Goal: Information Seeking & Learning: Learn about a topic

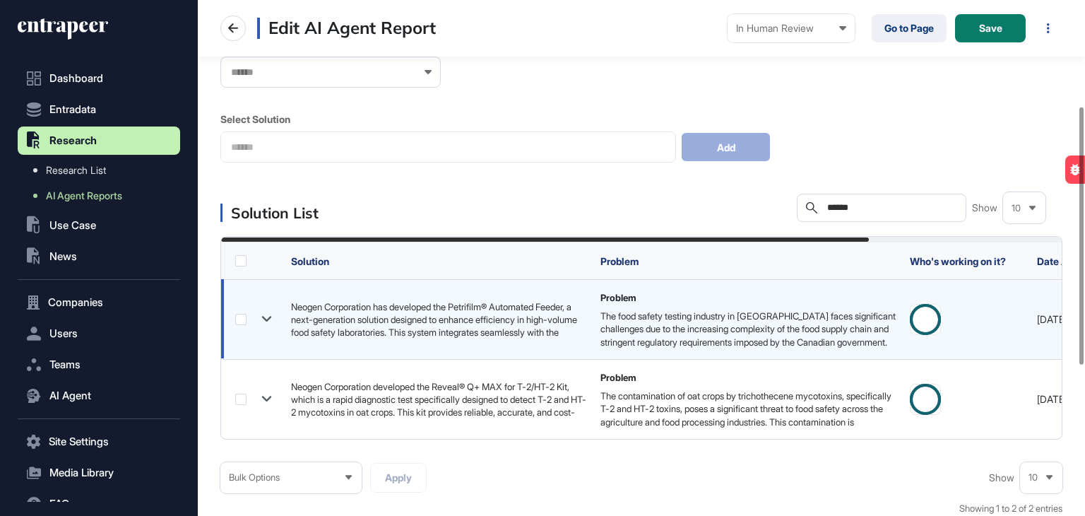
scroll to position [212, 0]
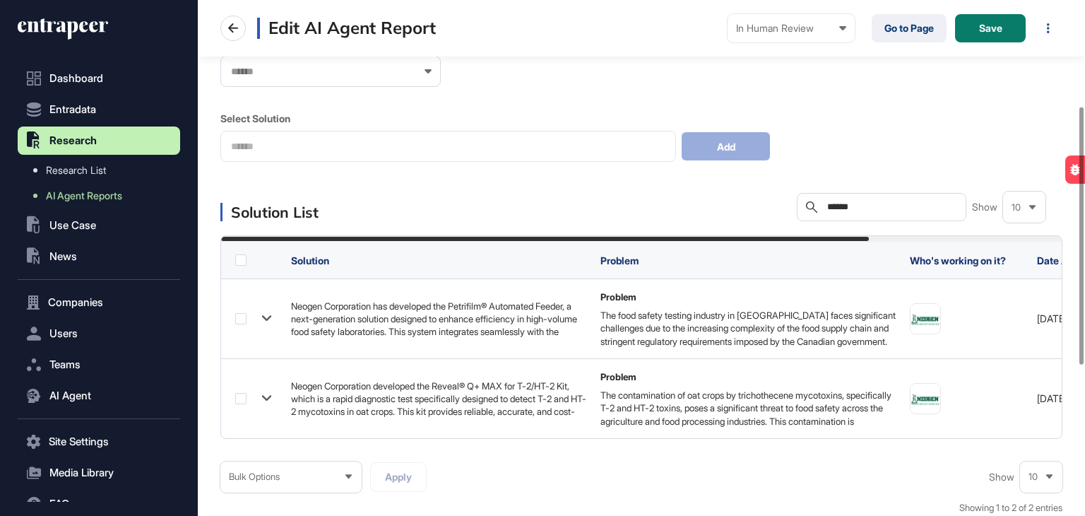
drag, startPoint x: 882, startPoint y: 205, endPoint x: 780, endPoint y: 214, distance: 102.2
click at [780, 214] on div "Solution List Search ****** Show 10" at bounding box center [641, 207] width 842 height 28
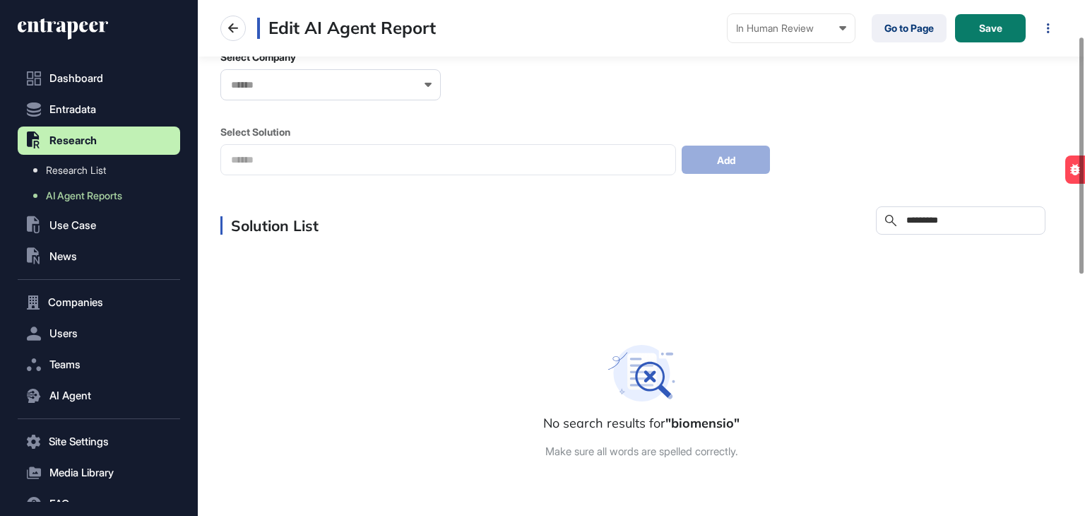
scroll to position [69, 0]
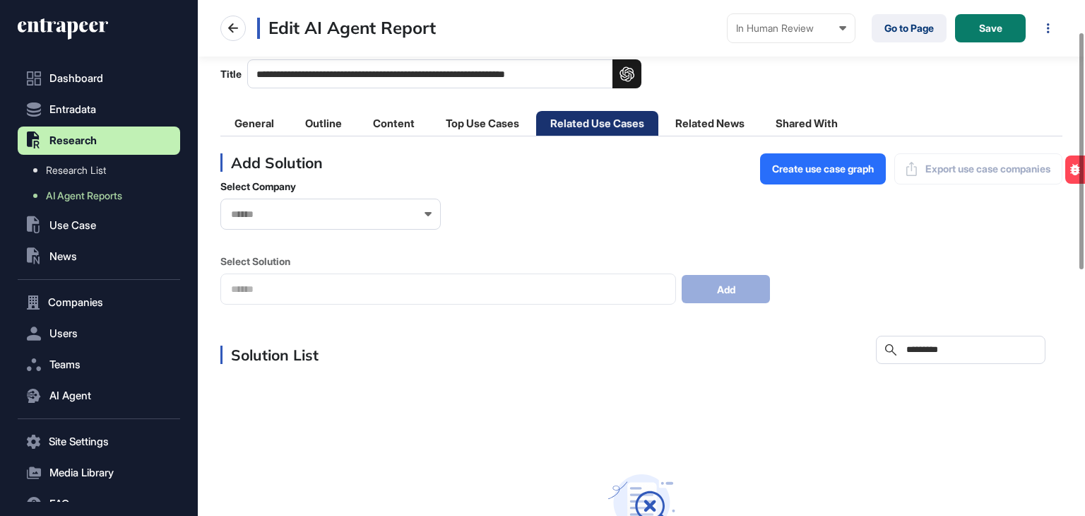
type input "*********"
click at [343, 205] on div at bounding box center [330, 214] width 220 height 31
click at [326, 210] on input "text" at bounding box center [322, 214] width 184 height 12
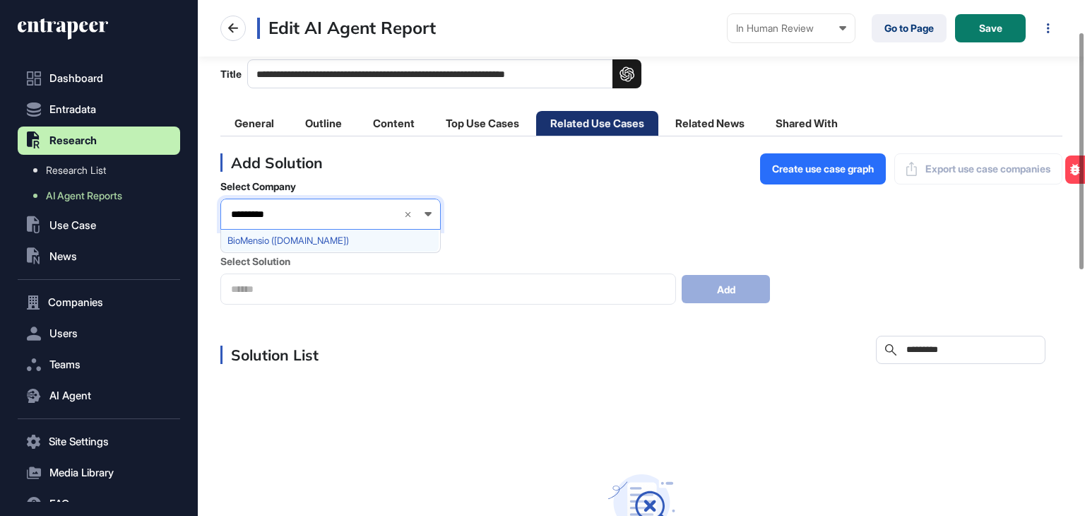
type input "*********"
click at [285, 237] on span "BioMensio (biomensio.com)" at bounding box center [330, 240] width 205 height 11
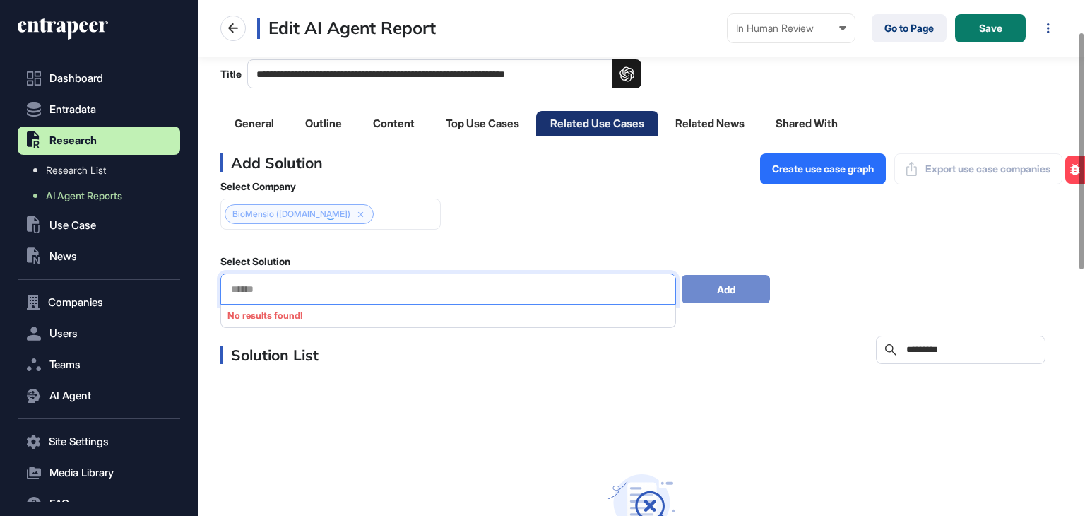
click at [348, 286] on input "text" at bounding box center [448, 289] width 437 height 12
click at [359, 211] on icon at bounding box center [361, 215] width 10 height 10
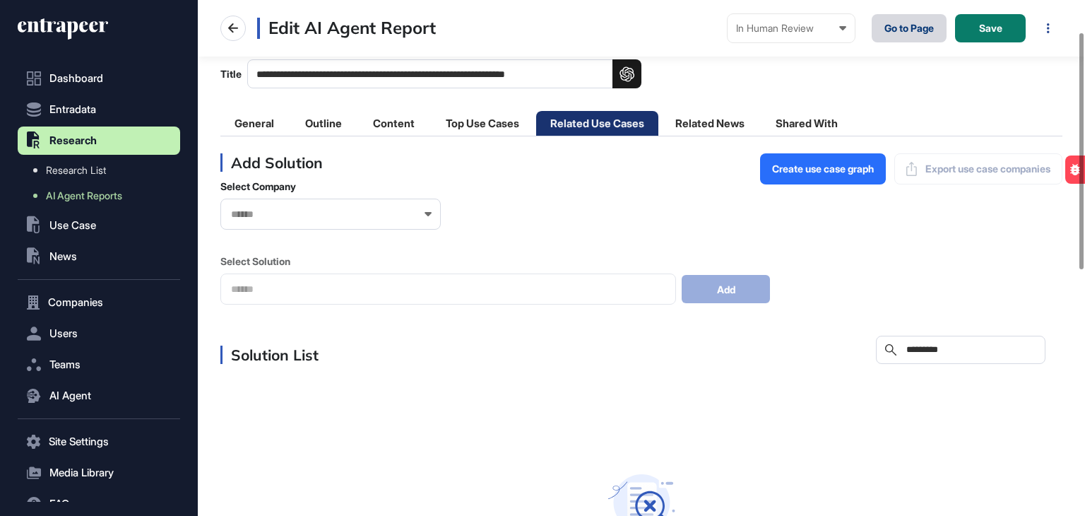
click at [902, 27] on link "Go to Page" at bounding box center [909, 28] width 75 height 28
drag, startPoint x: 435, startPoint y: 71, endPoint x: 343, endPoint y: 81, distance: 91.7
click at [343, 81] on input "**********" at bounding box center [444, 73] width 394 height 29
click at [881, 80] on div "**********" at bounding box center [641, 73] width 842 height 29
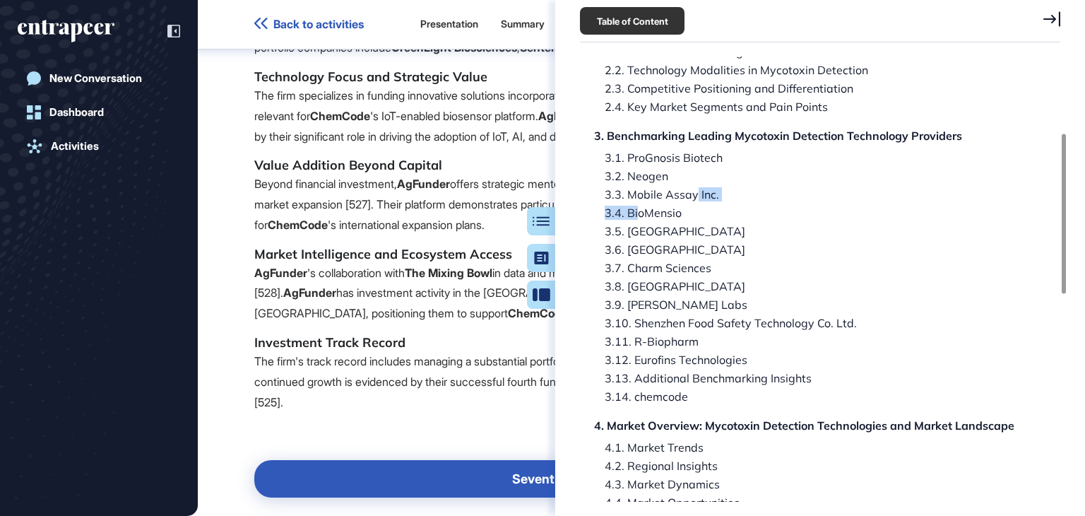
drag, startPoint x: 641, startPoint y: 215, endPoint x: 743, endPoint y: 211, distance: 102.5
click at [693, 210] on div "Research Report: Mycotoxin Detection Technologies and Market Landscape Research…" at bounding box center [809, 489] width 450 height 1182
drag, startPoint x: 734, startPoint y: 153, endPoint x: 630, endPoint y: 153, distance: 103.9
click at [630, 153] on div "Research Report: Mycotoxin Detection Technologies and Market Landscape Research…" at bounding box center [809, 489] width 450 height 1182
copy div "ProGnosis Biotech"
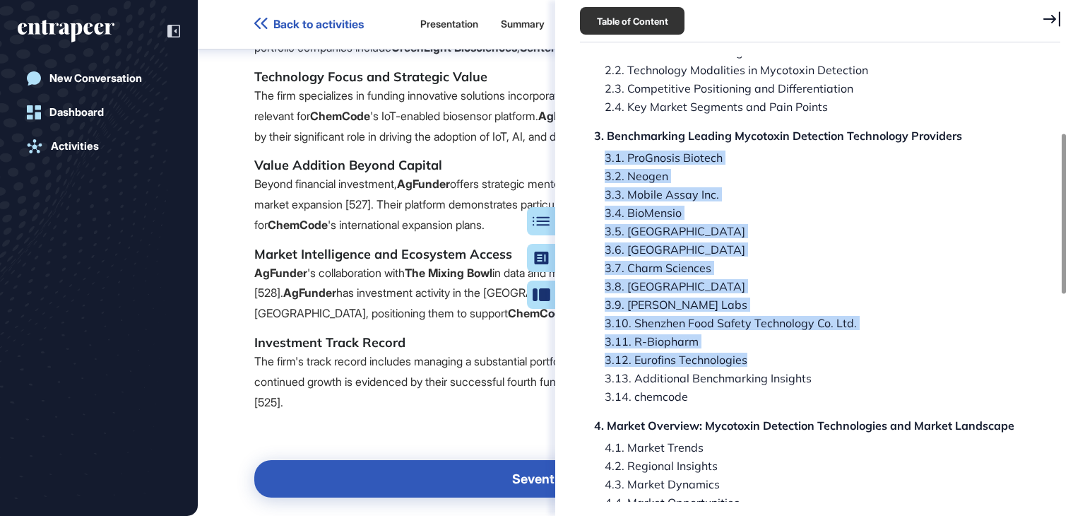
drag, startPoint x: 585, startPoint y: 155, endPoint x: 755, endPoint y: 356, distance: 263.3
click at [755, 356] on div "Research Report: Mycotoxin Detection Technologies and Market Landscape Research…" at bounding box center [809, 489] width 450 height 1182
copy div "3.1. ProGnosis Biotech 3.2. Neogen 3.3. Mobile Assay Inc. 3.4. BioMensio 3.5. I…"
click at [682, 207] on div "3.3. Mobile Assay Inc." at bounding box center [638, 212] width 88 height 11
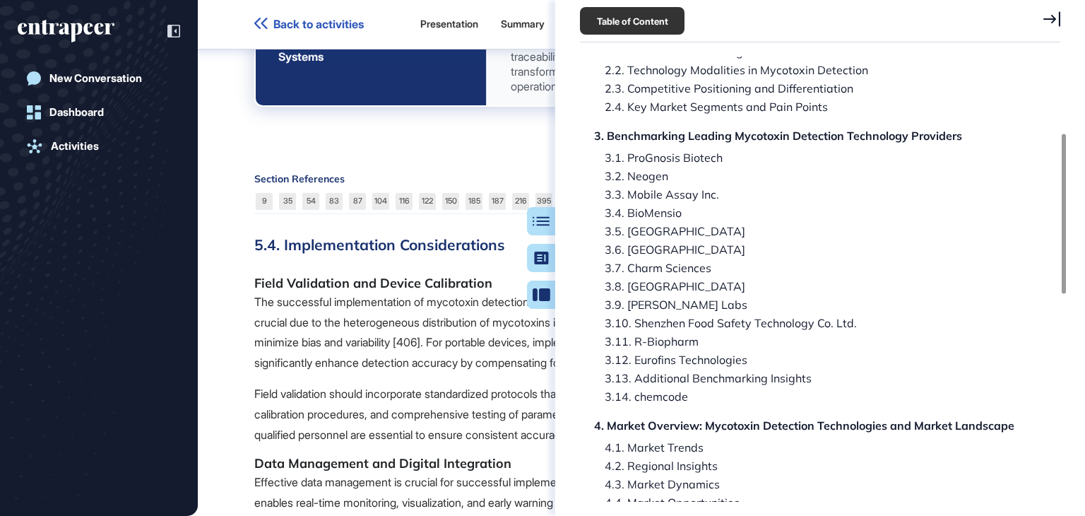
scroll to position [41107, 0]
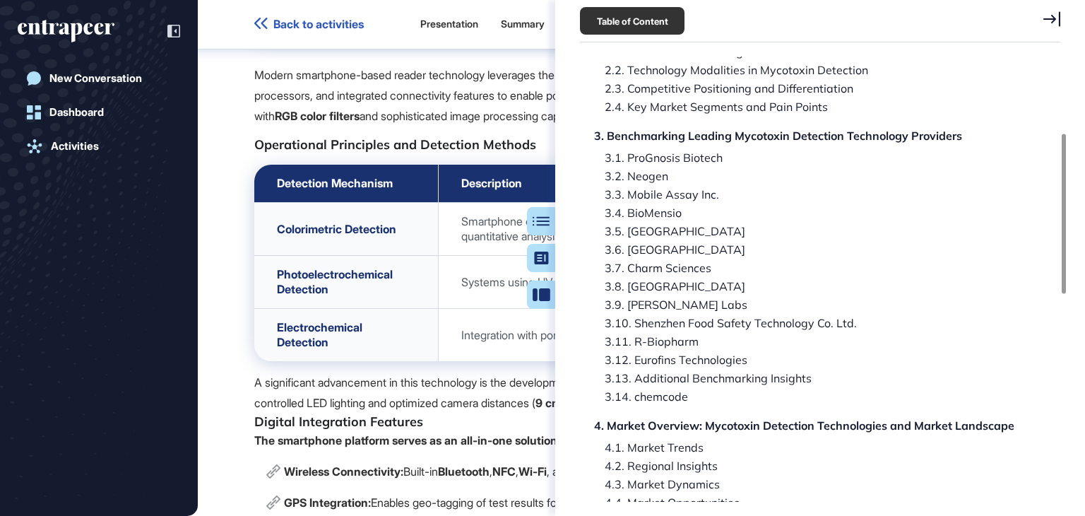
click at [1048, 18] on icon at bounding box center [1052, 18] width 17 height 15
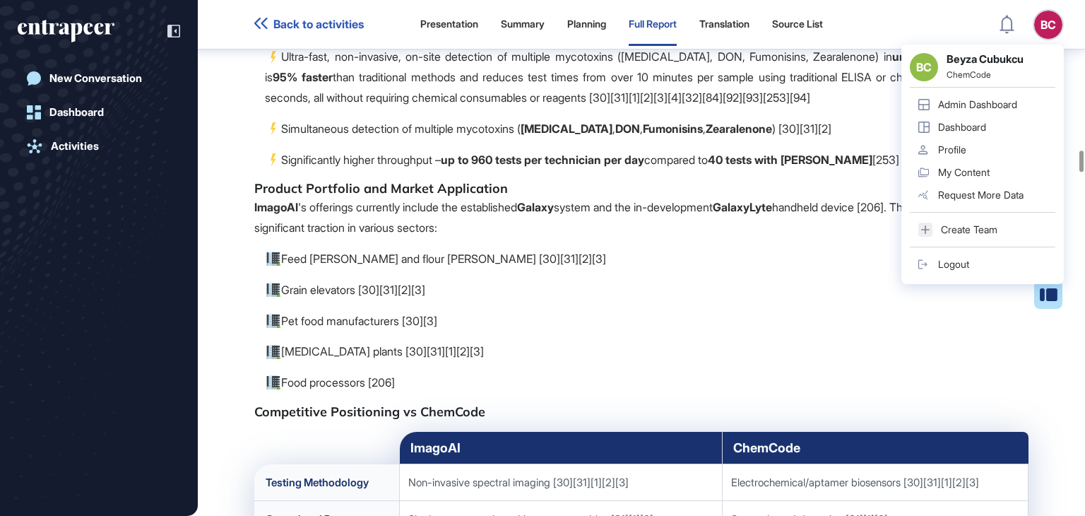
scroll to position [44994, 0]
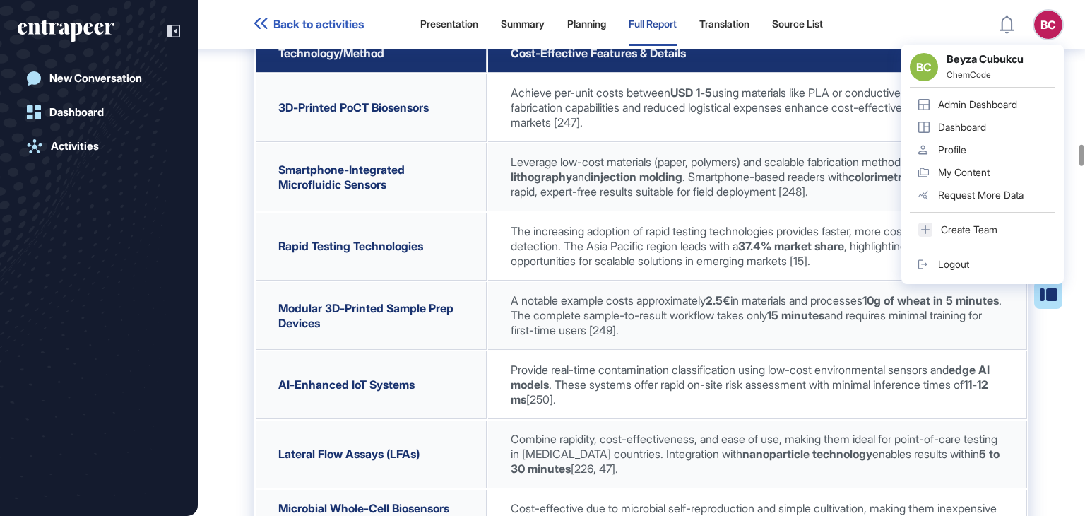
scroll to position [43885, 0]
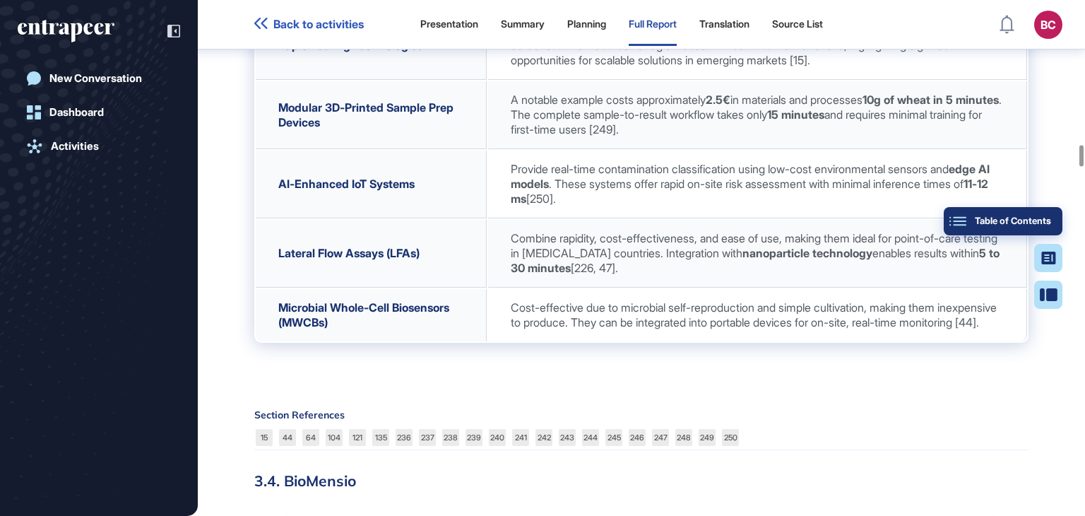
click at [1044, 217] on div "Table of Contents" at bounding box center [1003, 221] width 96 height 11
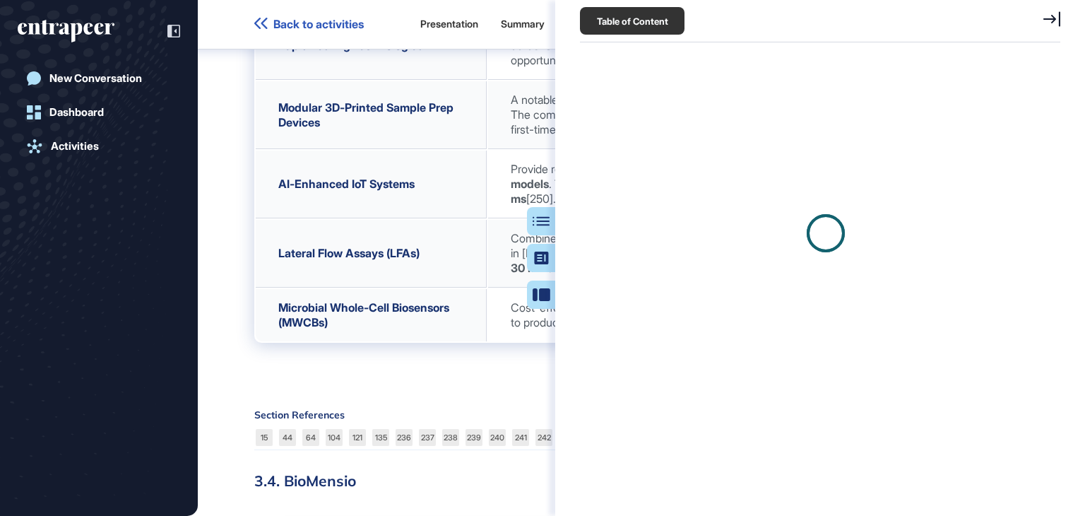
scroll to position [6, 0]
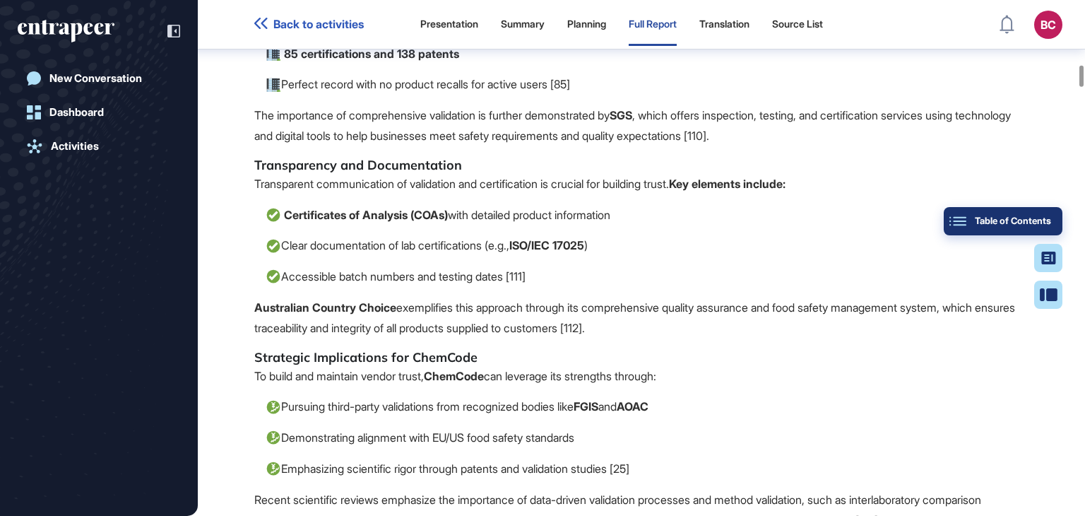
click at [1053, 281] on button "Table of Contents" at bounding box center [1049, 295] width 28 height 28
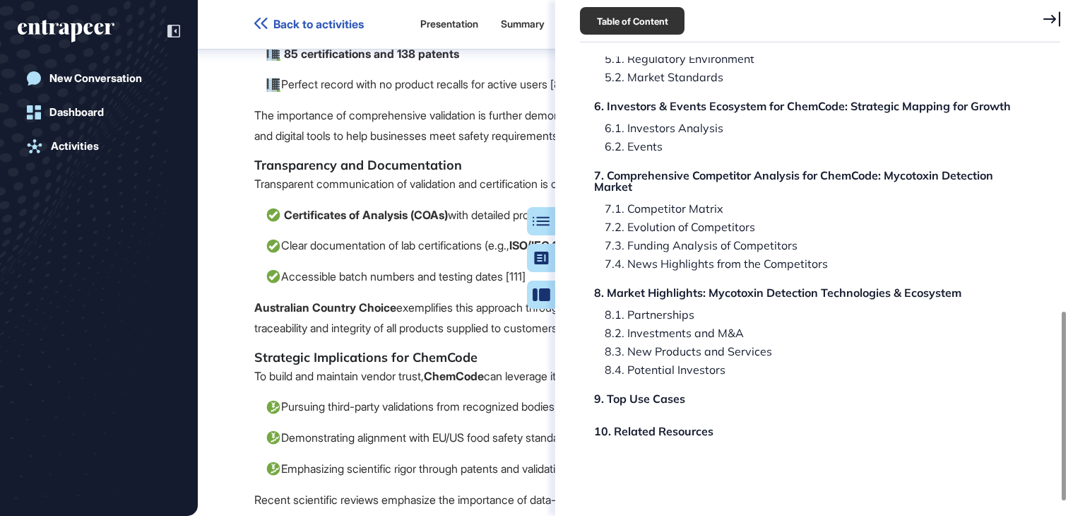
scroll to position [599, 0]
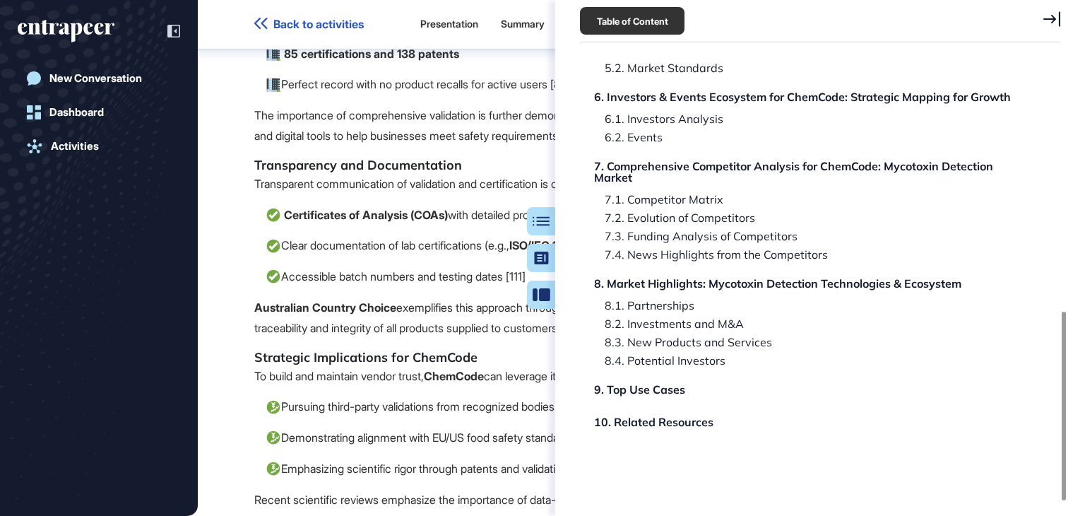
click at [1052, 18] on icon at bounding box center [1052, 18] width 17 height 15
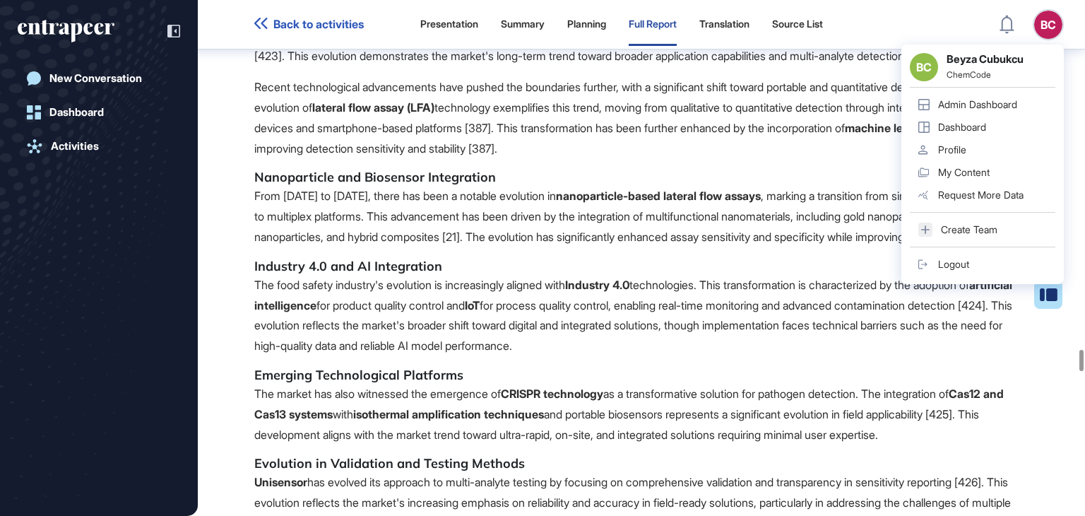
scroll to position [92338, 0]
